Goal: Complete application form

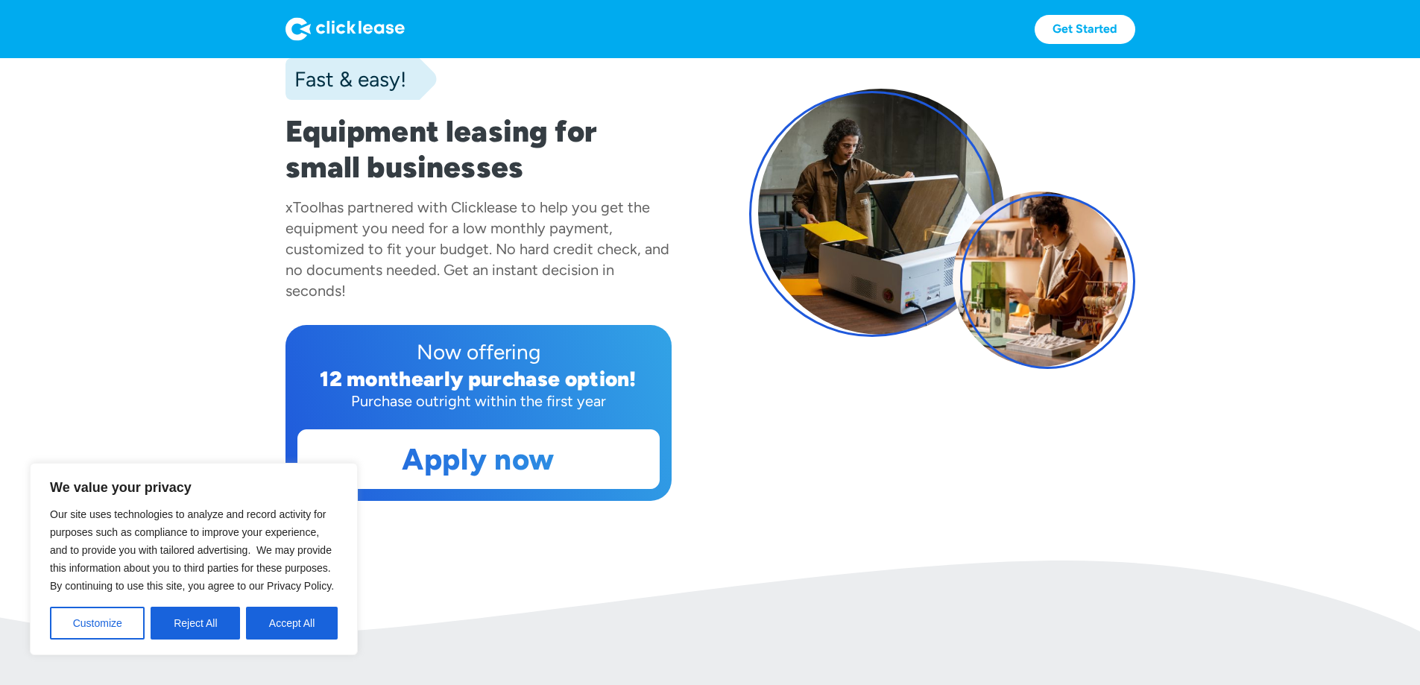
scroll to position [447, 0]
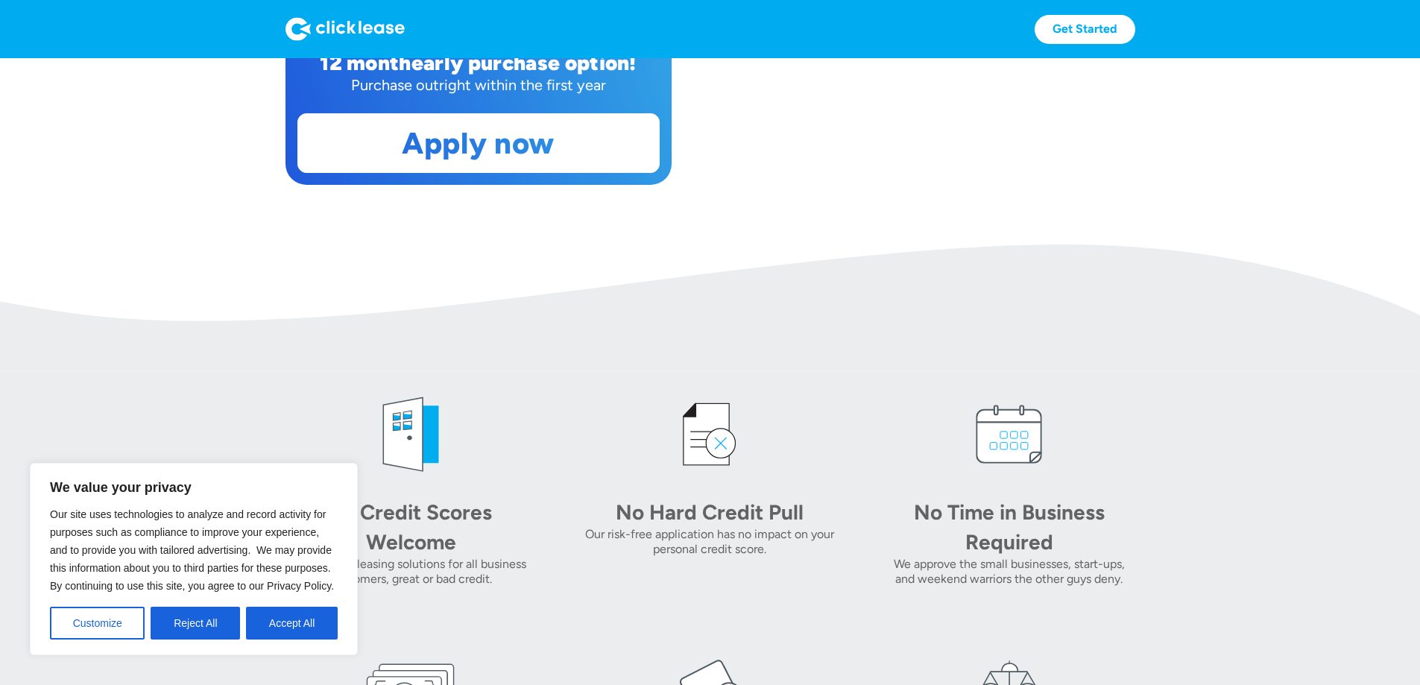
click at [434, 505] on div "All Credit Scores Welcome Equipment leasing solutions for all business customer…" at bounding box center [710, 616] width 850 height 453
click at [179, 622] on button "Reject All" at bounding box center [195, 623] width 89 height 33
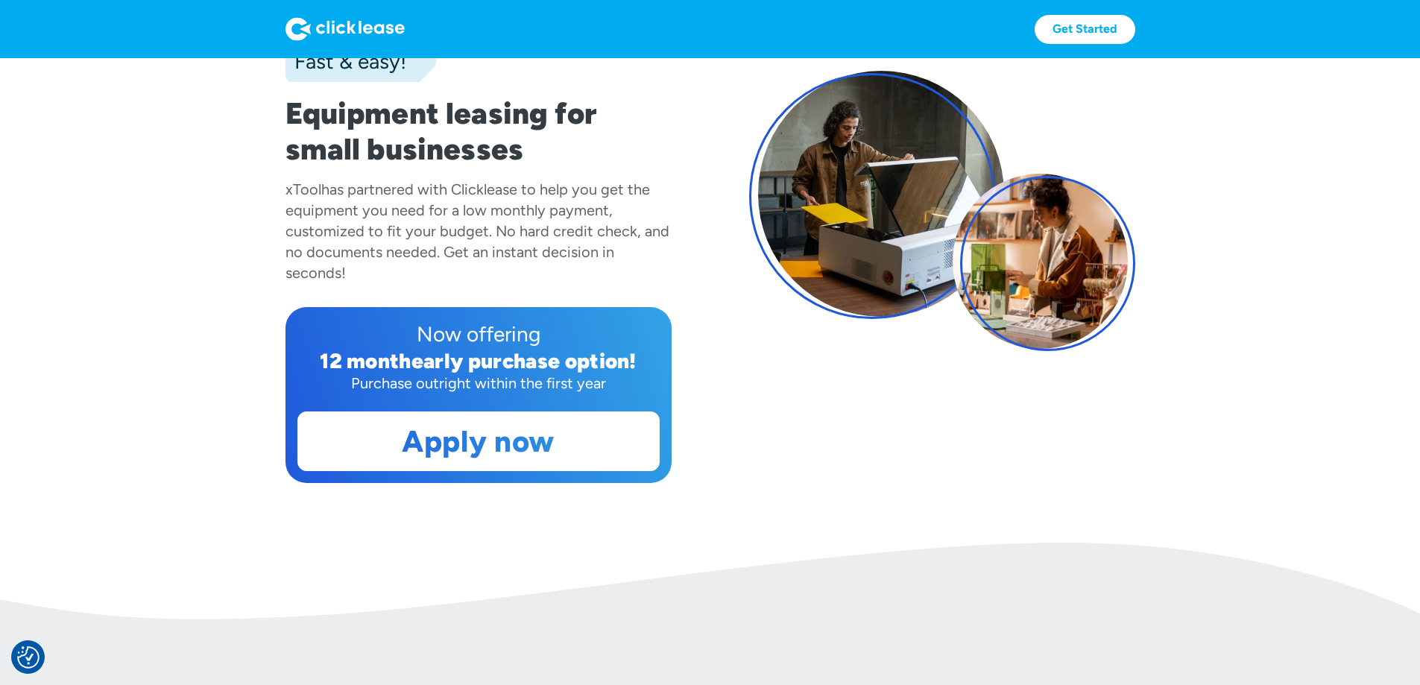
scroll to position [133, 0]
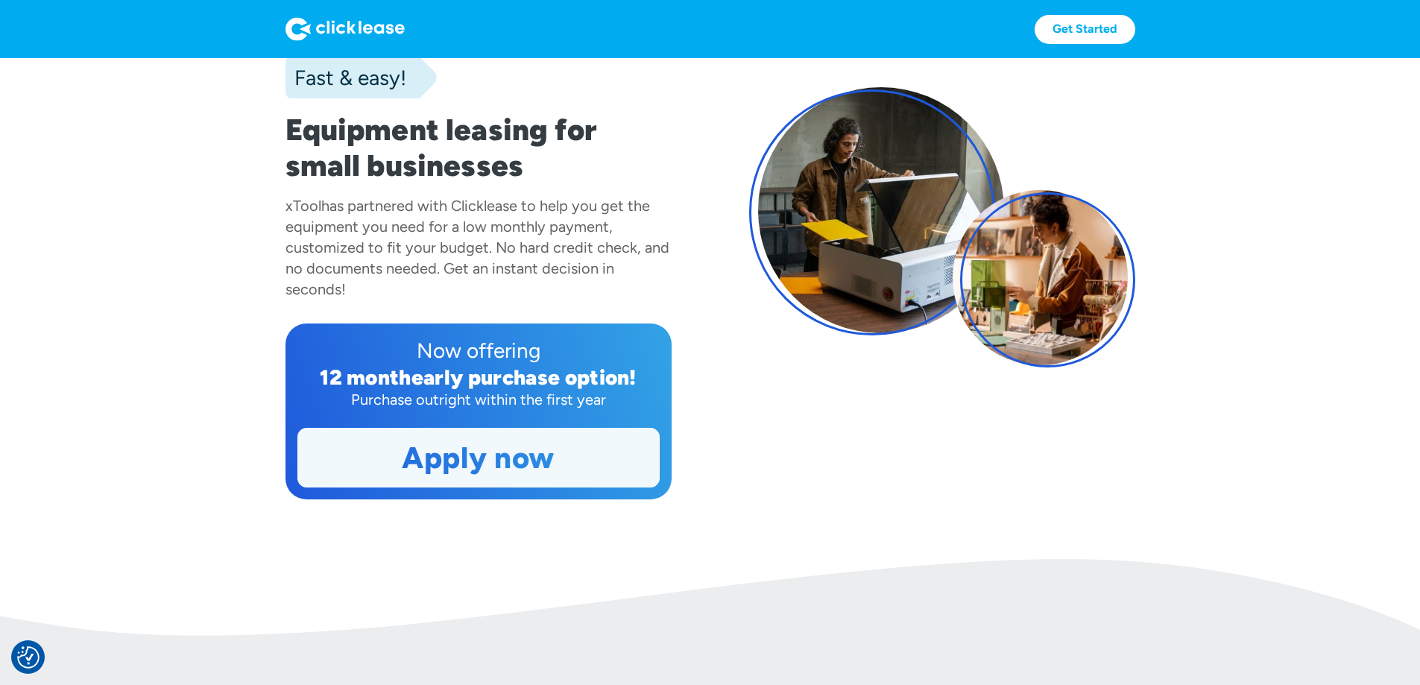
click at [591, 487] on link "Apply now" at bounding box center [478, 457] width 361 height 58
